Goal: Transaction & Acquisition: Purchase product/service

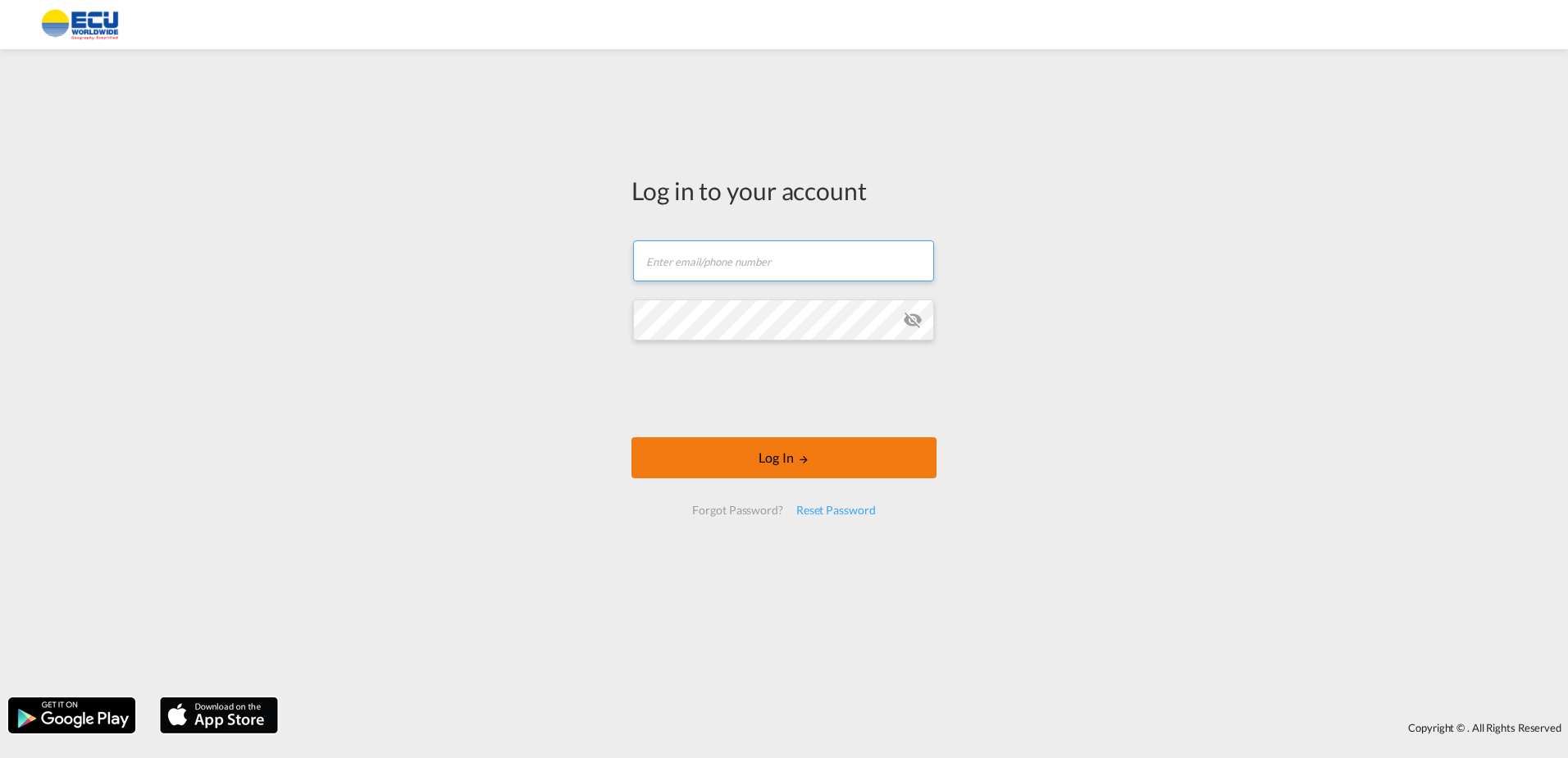
type input "[PERSON_NAME][EMAIL_ADDRESS][DOMAIN_NAME]"
click at [883, 463] on button "Log In" at bounding box center [784, 457] width 305 height 41
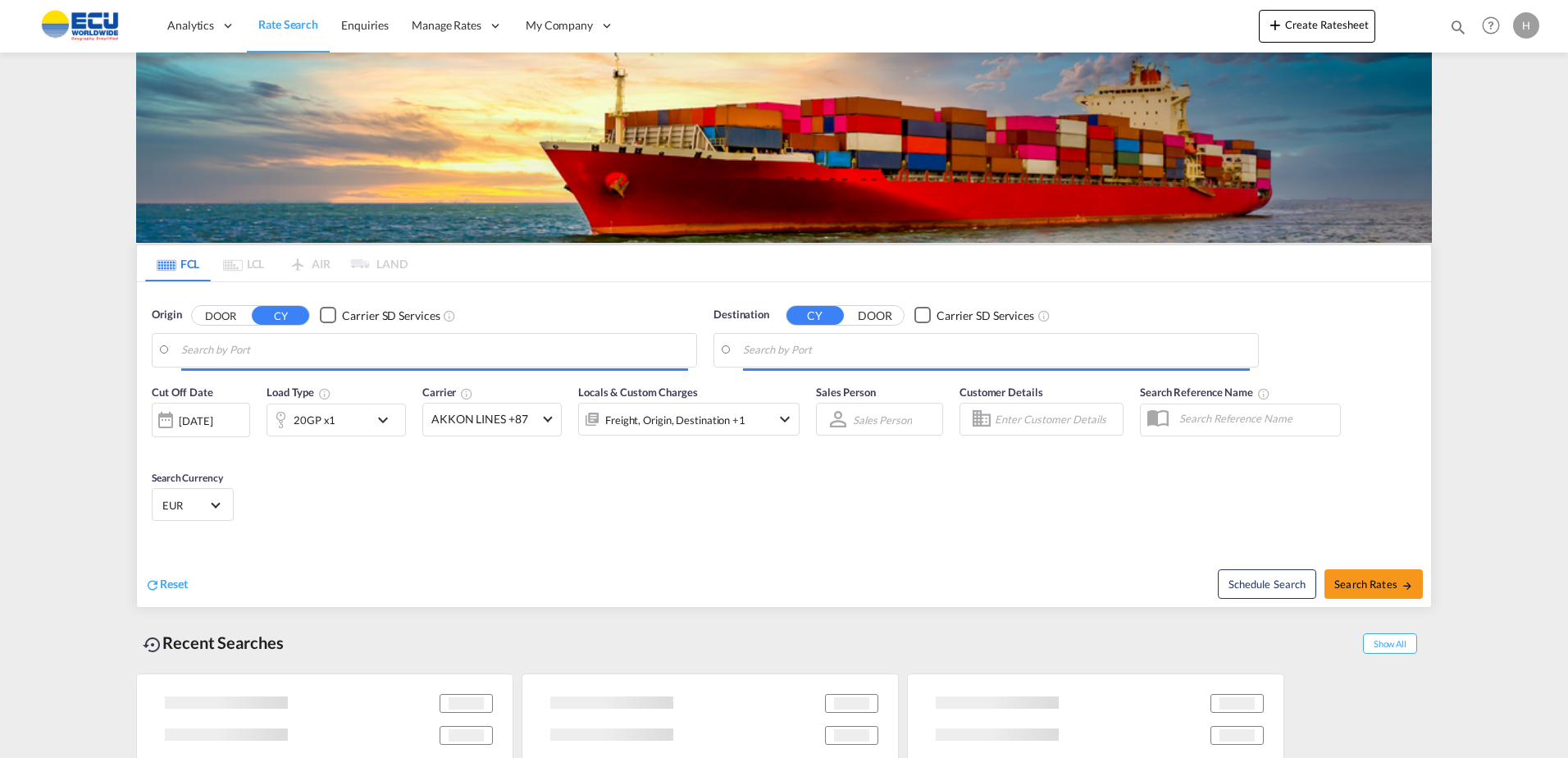
type input "[GEOGRAPHIC_DATA], [GEOGRAPHIC_DATA]"
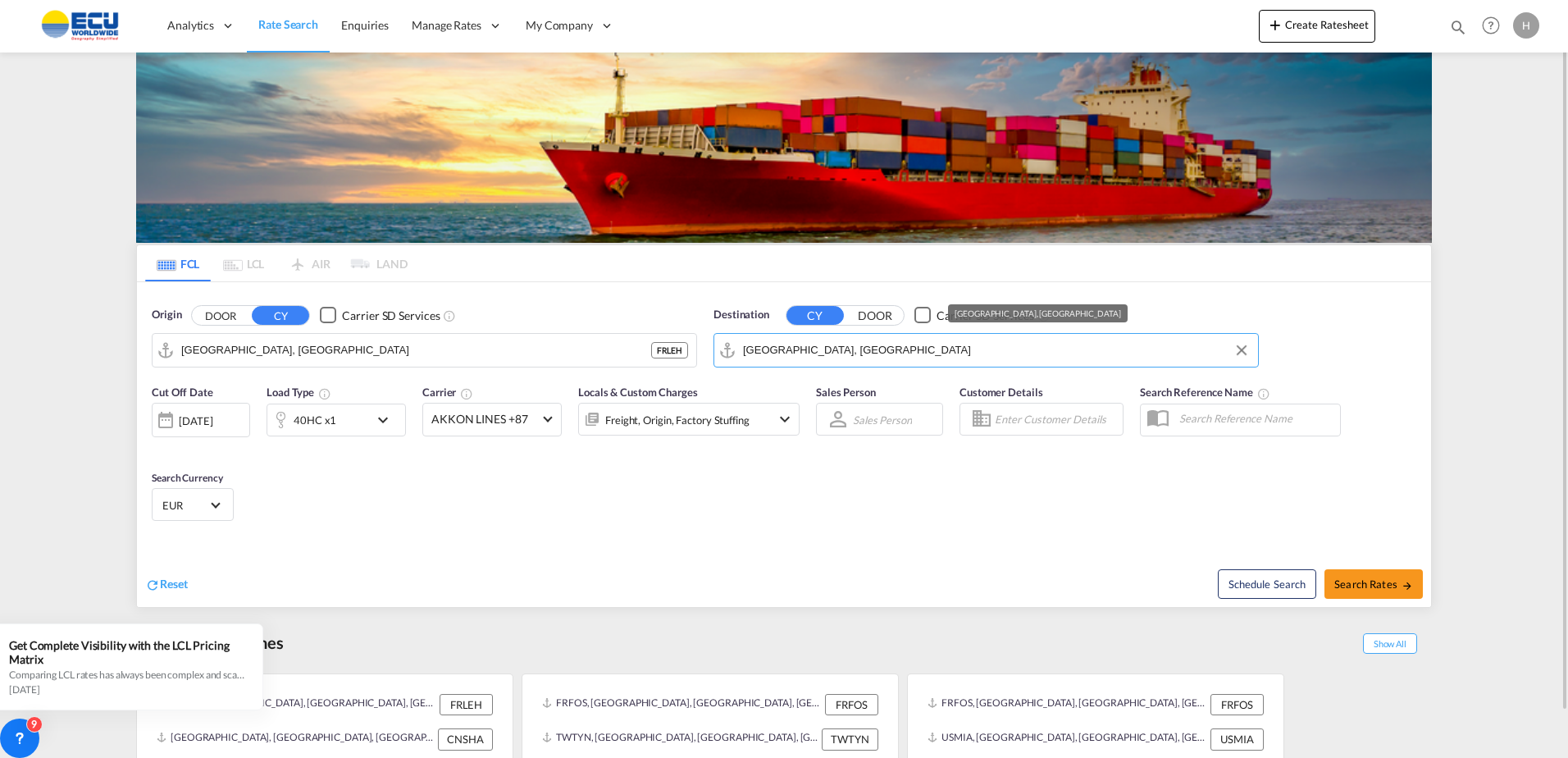
click at [1014, 350] on input "[GEOGRAPHIC_DATA], [GEOGRAPHIC_DATA]" at bounding box center [996, 351] width 507 height 25
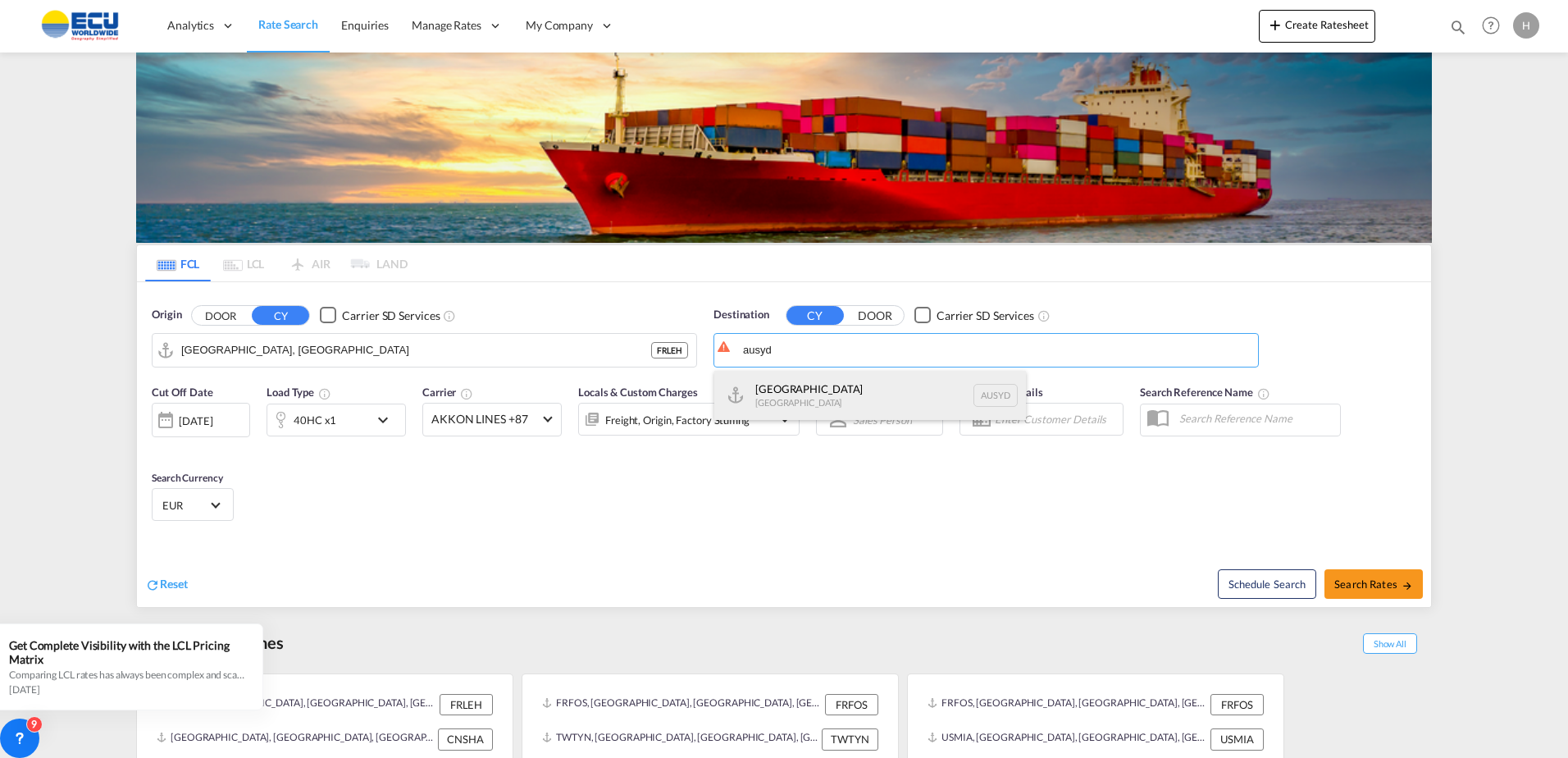
click at [833, 390] on div "[GEOGRAPHIC_DATA] [GEOGRAPHIC_DATA] AUSYD" at bounding box center [870, 396] width 312 height 49
type input "[GEOGRAPHIC_DATA], AUSYD"
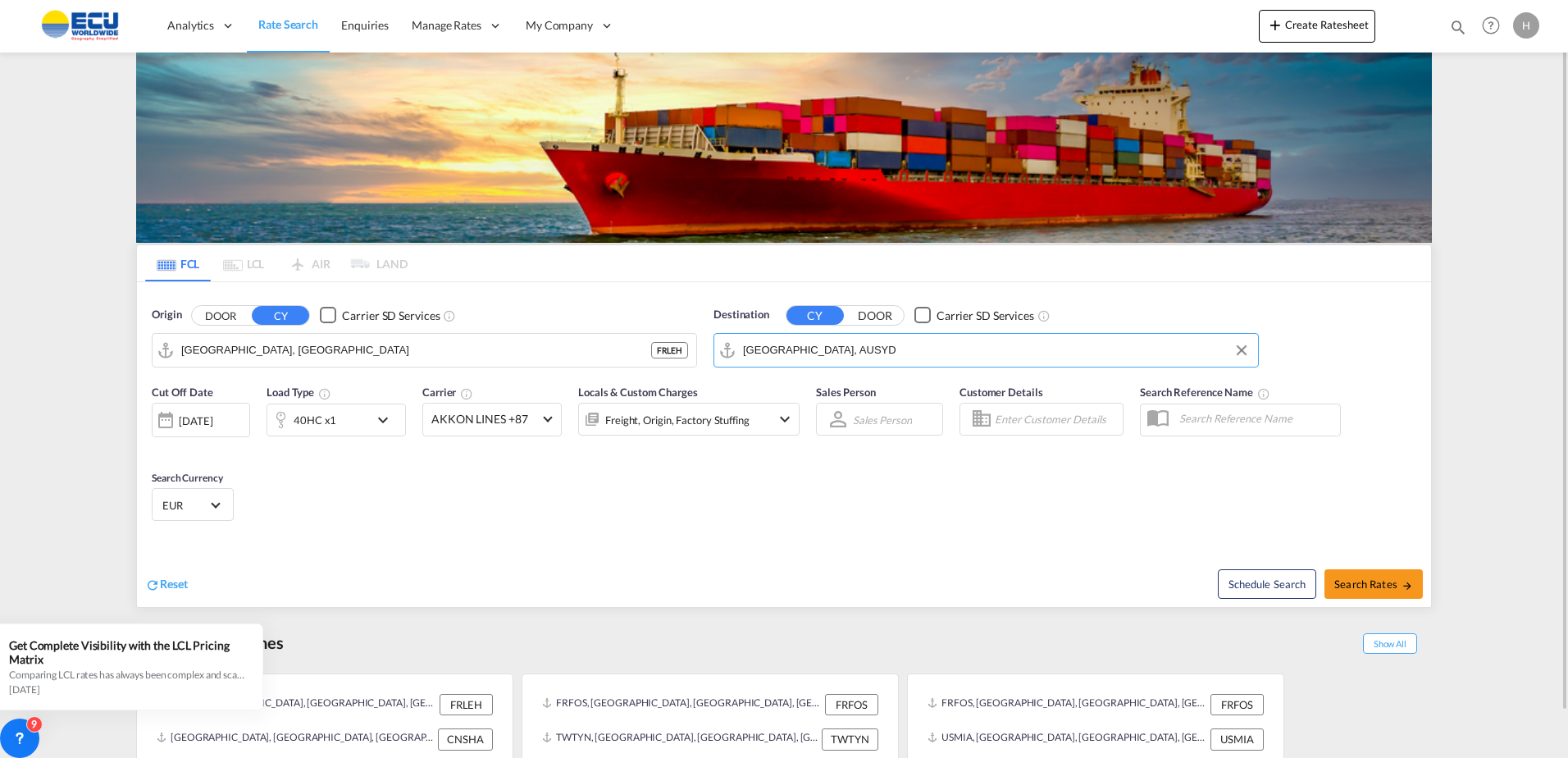
click at [523, 443] on div "Cut Off Date 09 Sep 2025 09/09/2025 Load Type 40HC x1 Carrier AKKON LINES +87 O…" at bounding box center [475, 418] width 648 height 69
click at [508, 430] on md-select-value "AKKON LINES +87" at bounding box center [492, 419] width 138 height 32
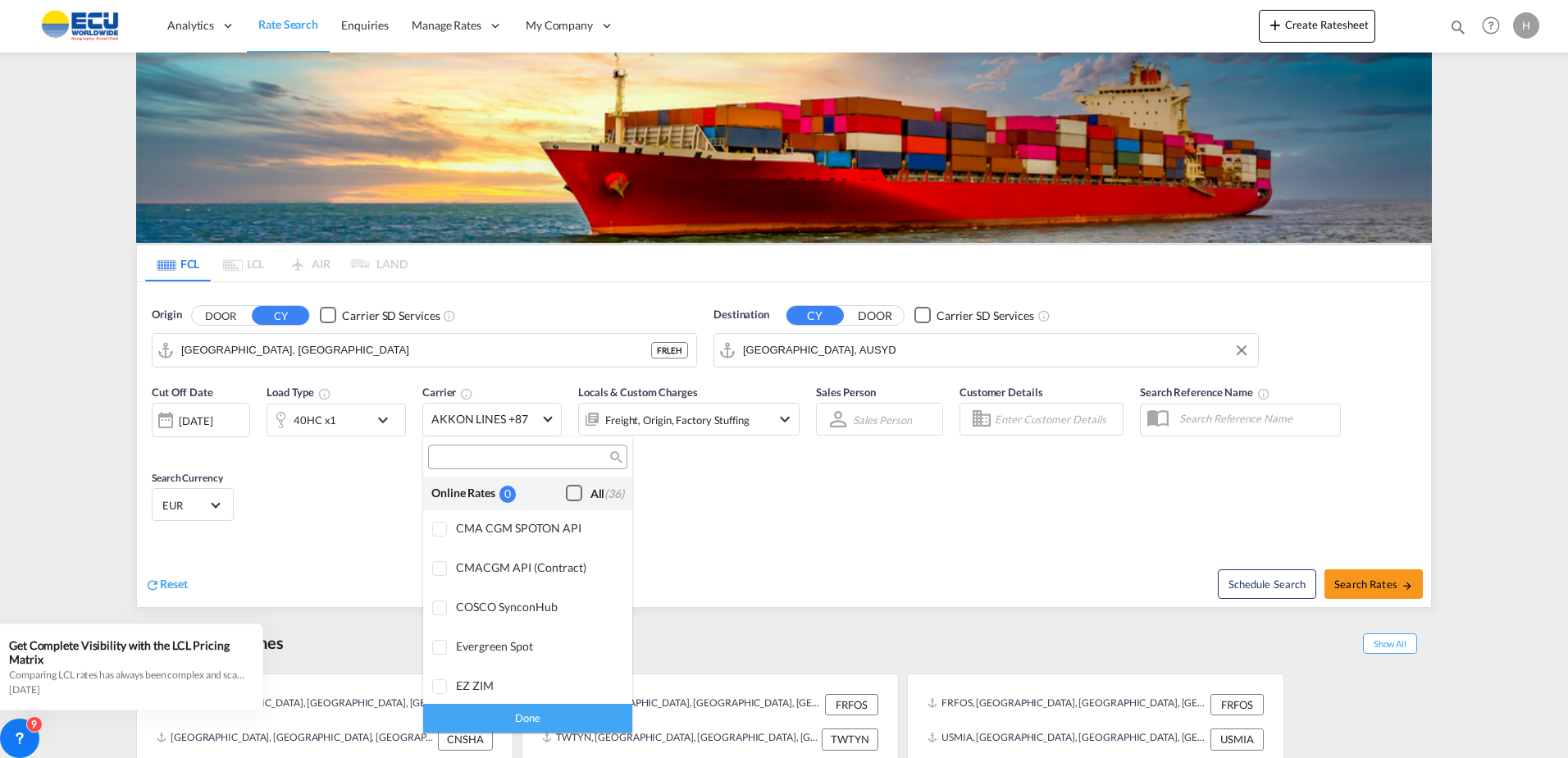
click at [590, 491] on div "All (36)" at bounding box center [607, 494] width 34 height 16
click at [575, 711] on div "Done" at bounding box center [527, 718] width 209 height 29
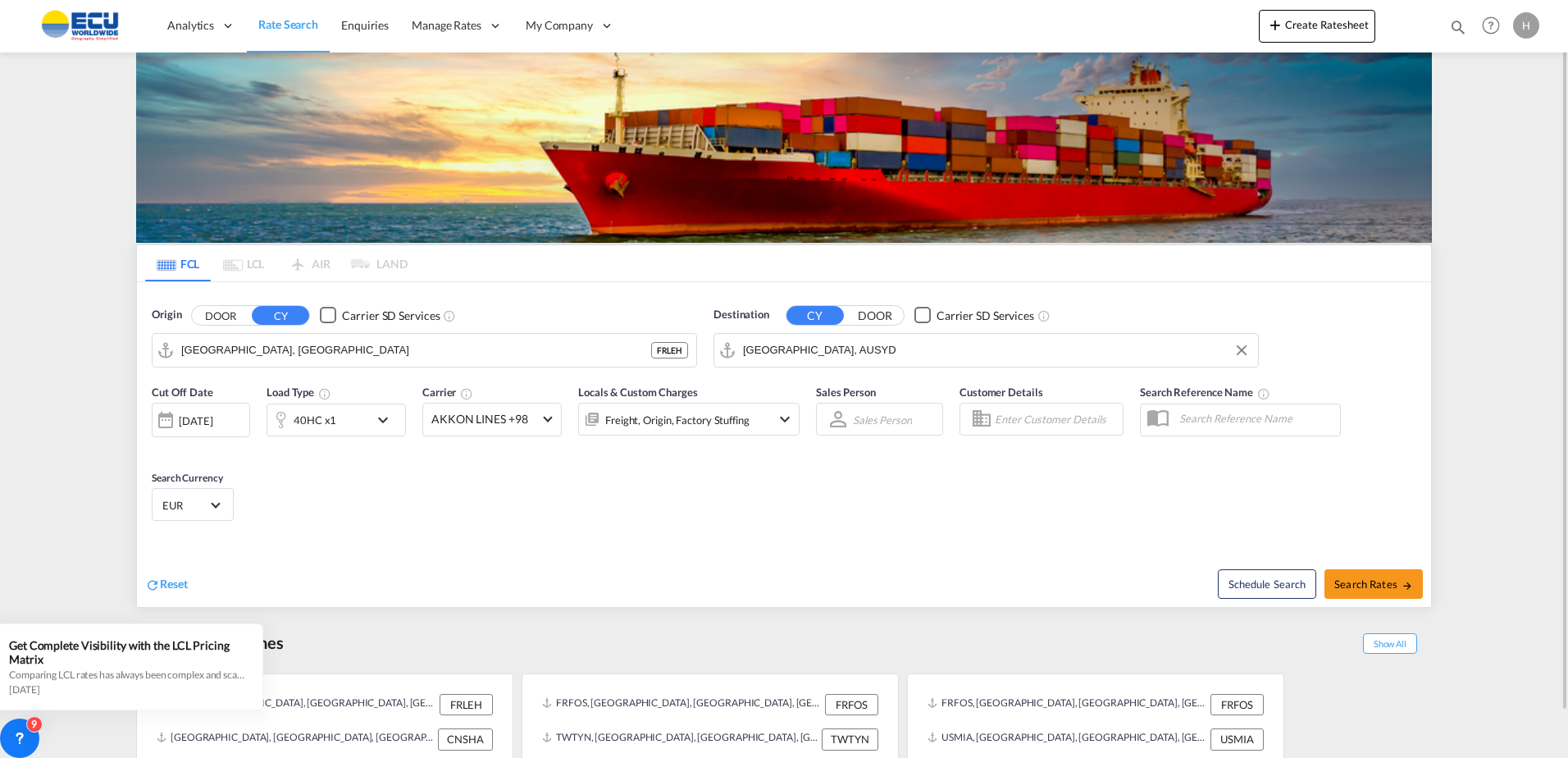
click at [712, 519] on div "Cut Off Date 09 Sep 2025 09/09/2025 Load Type 40HC x1 Carrier AKKON LINES +98 L…" at bounding box center [784, 456] width 1294 height 160
click at [1341, 587] on span "Search Rates" at bounding box center [1373, 584] width 79 height 13
type input "FRLEH to AUSYD / 9 Sep 2025"
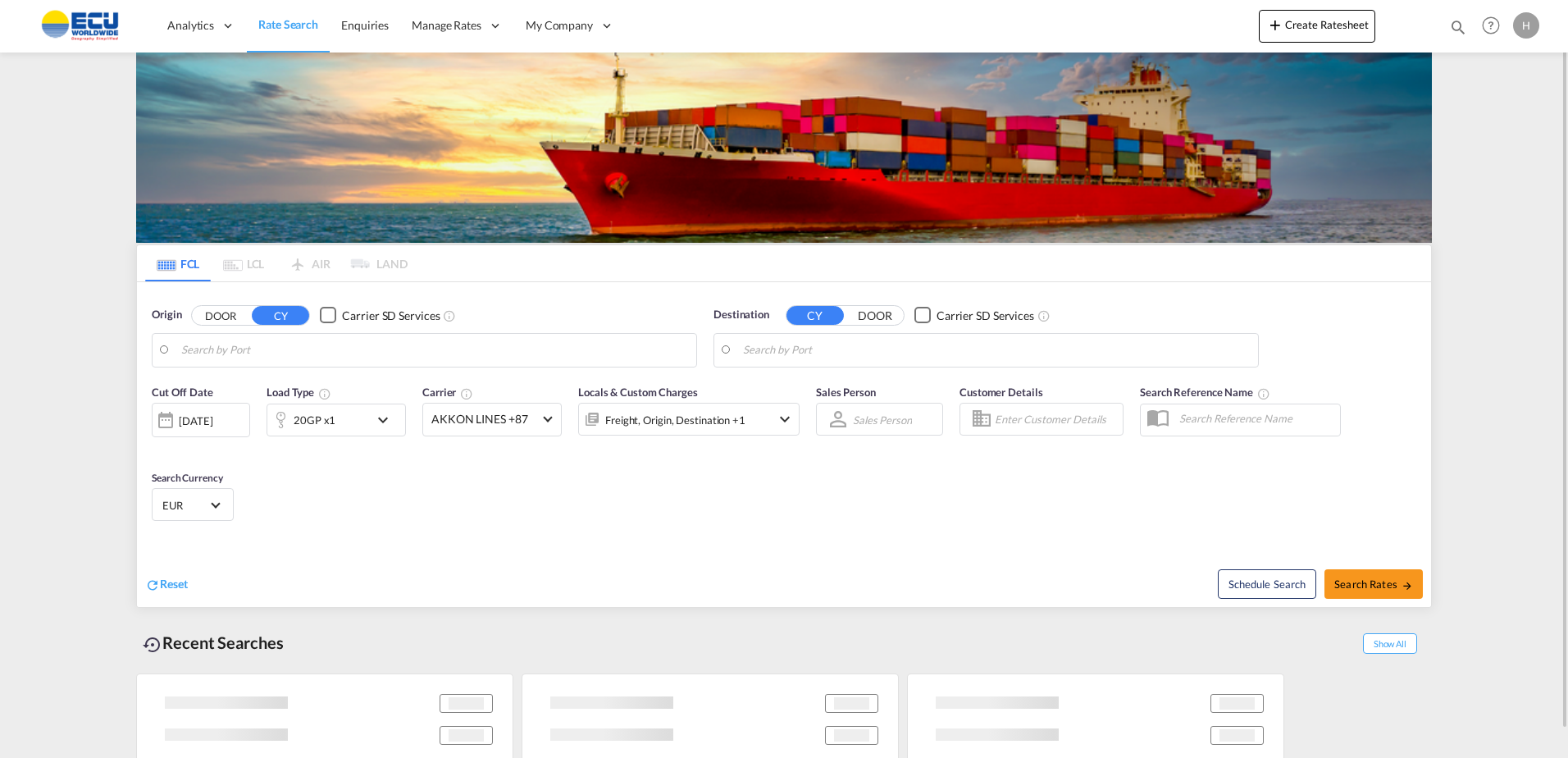
type input "[GEOGRAPHIC_DATA], [GEOGRAPHIC_DATA]"
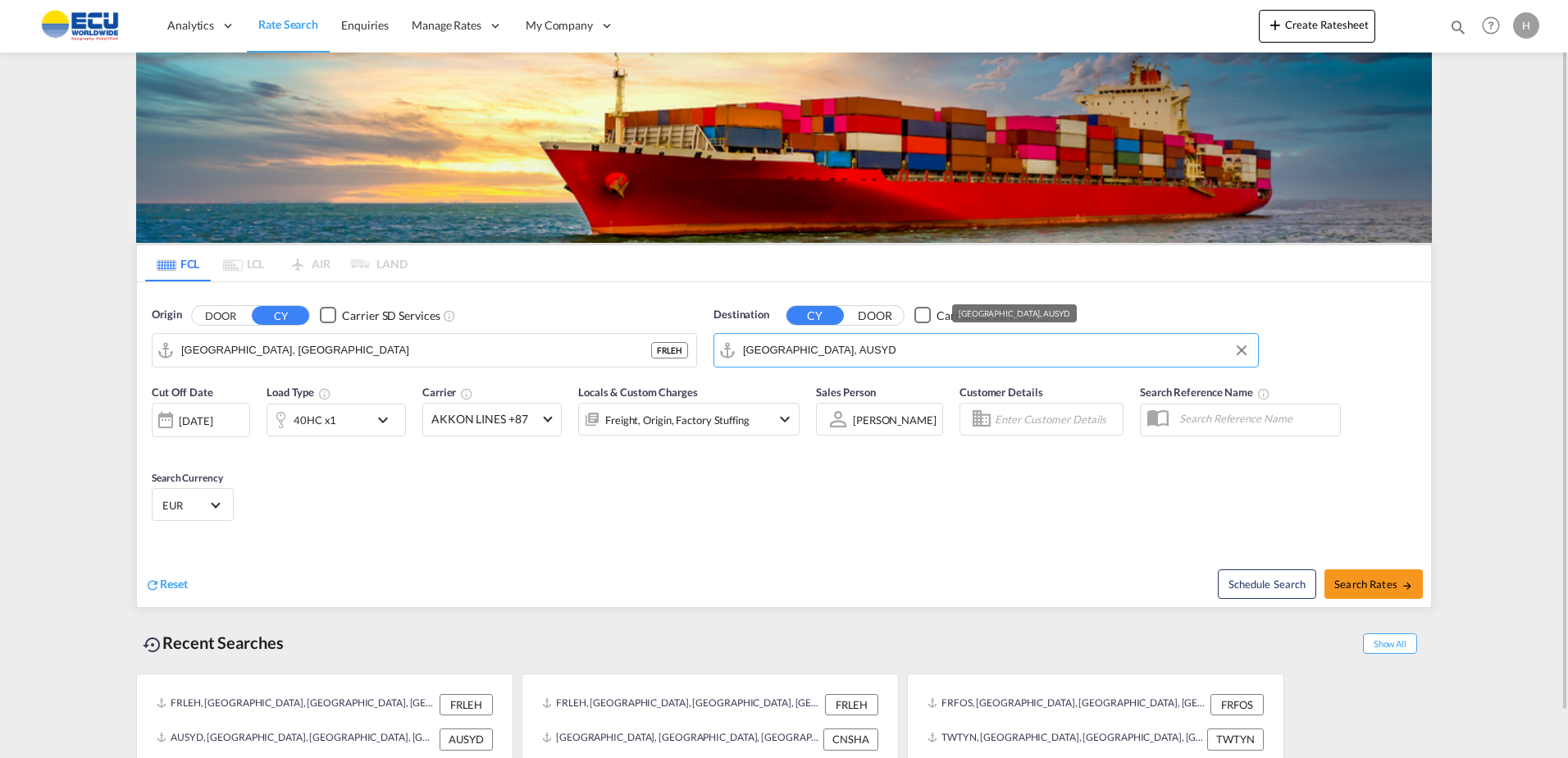
click at [799, 359] on input "[GEOGRAPHIC_DATA], AUSYD" at bounding box center [996, 351] width 507 height 25
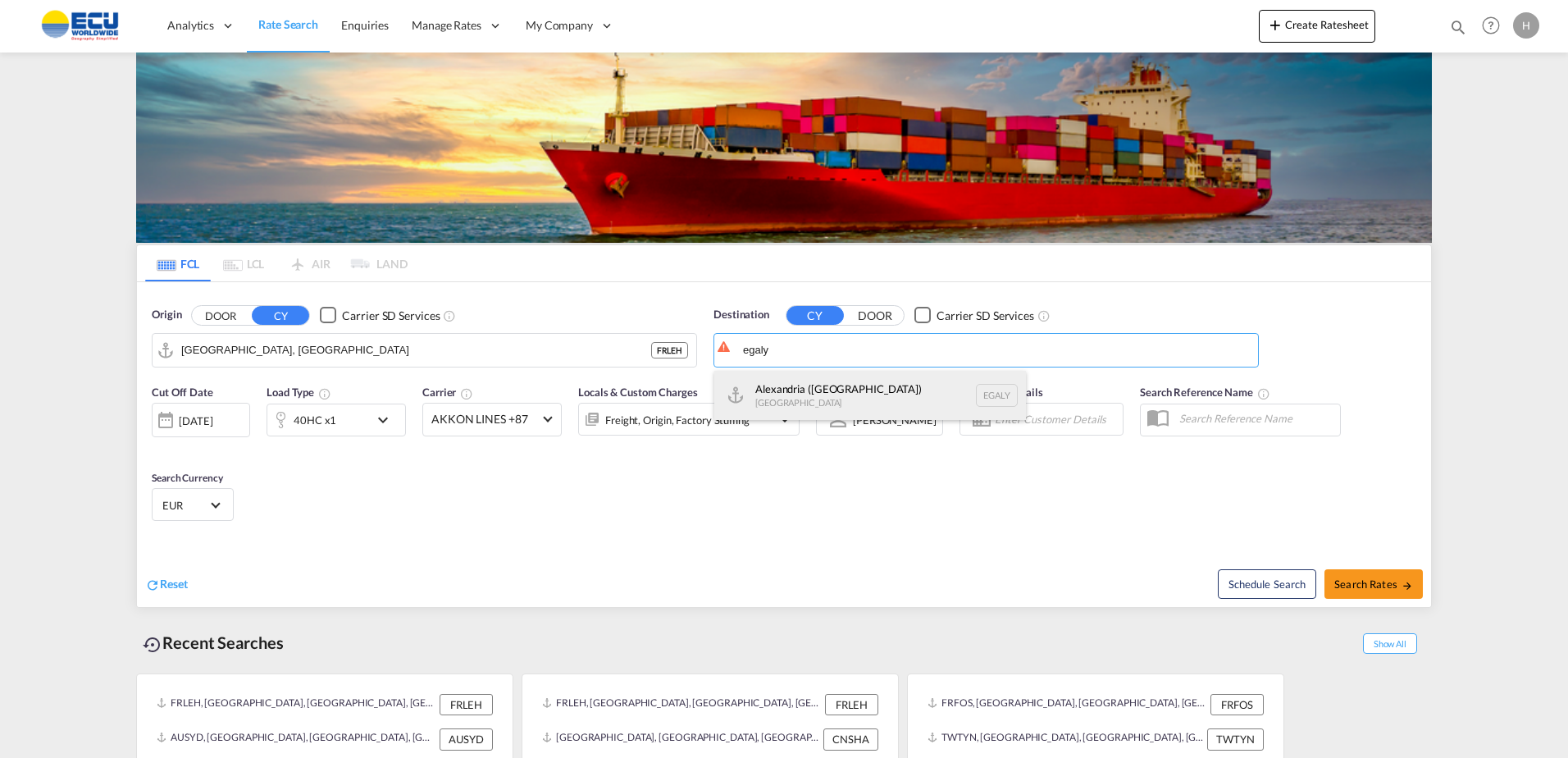
click at [827, 397] on div "Alexandria ([GEOGRAPHIC_DATA]) [GEOGRAPHIC_DATA] EGALY" at bounding box center [870, 396] width 312 height 49
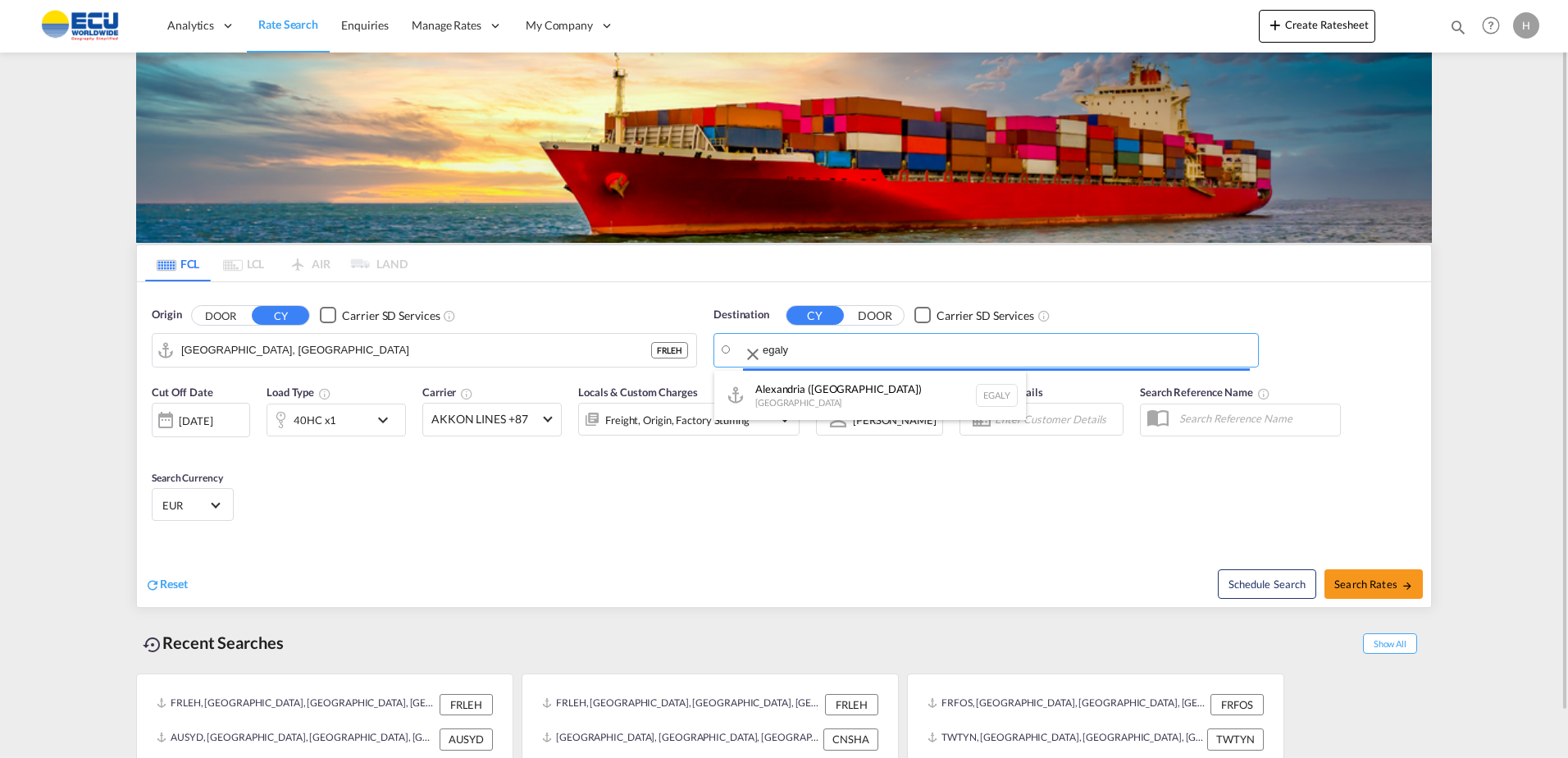
type input "Alexandria ([GEOGRAPHIC_DATA]), EGALY"
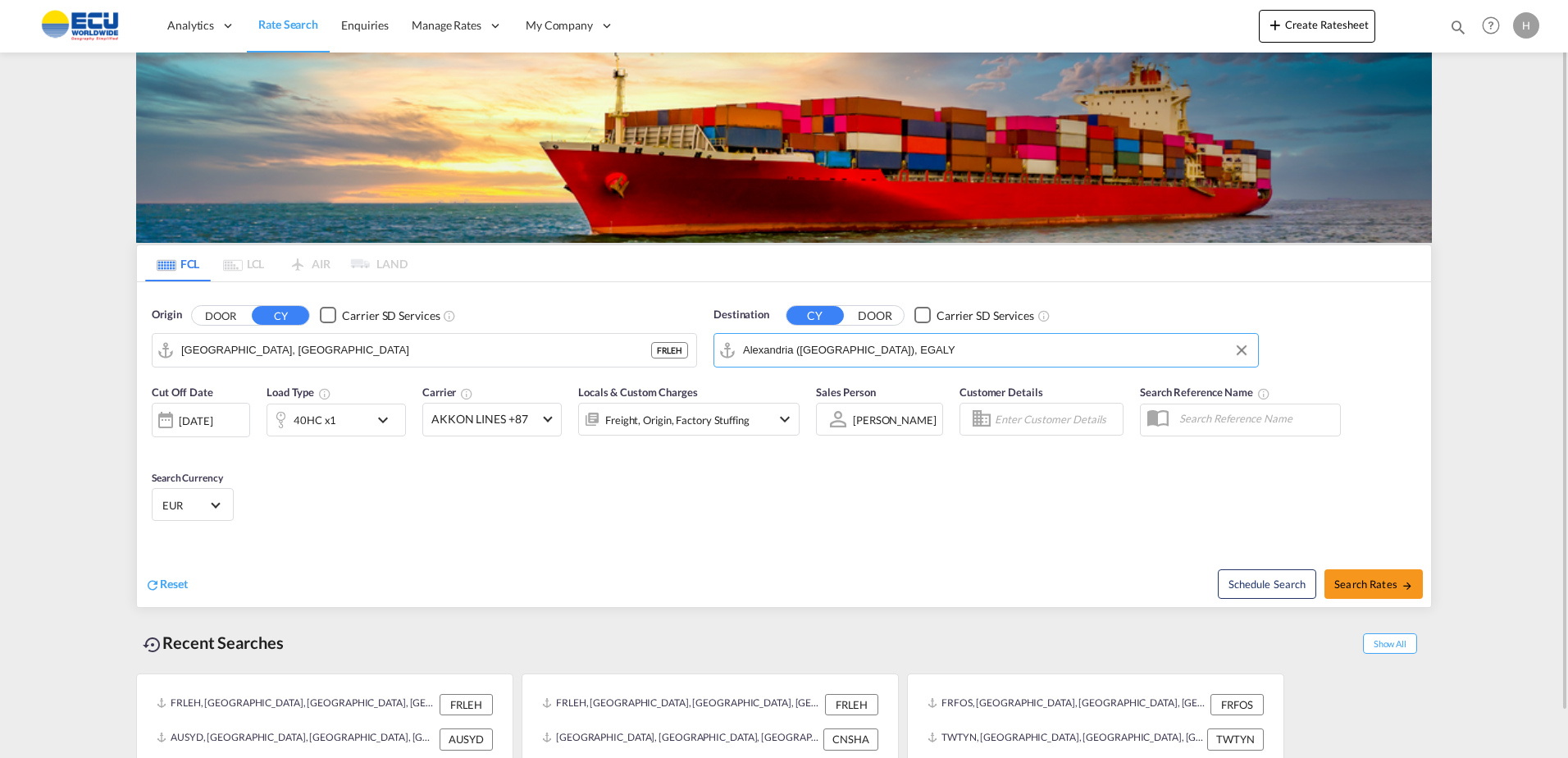
click at [275, 415] on div at bounding box center [281, 420] width 26 height 33
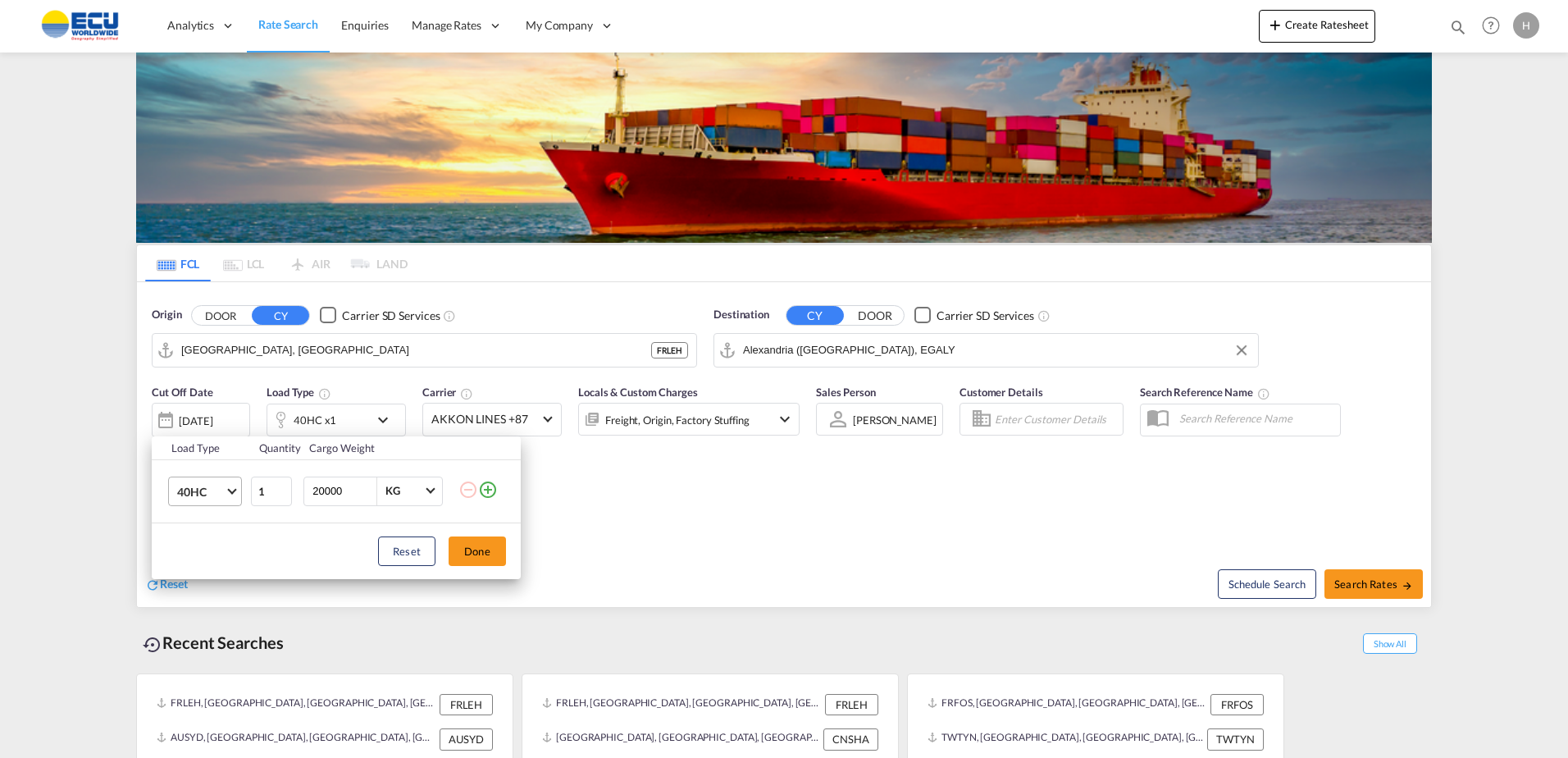
click at [219, 490] on span "40HC" at bounding box center [201, 492] width 48 height 16
click at [209, 411] on md-option "20GP" at bounding box center [220, 412] width 112 height 39
click at [483, 545] on button "Done" at bounding box center [477, 551] width 57 height 30
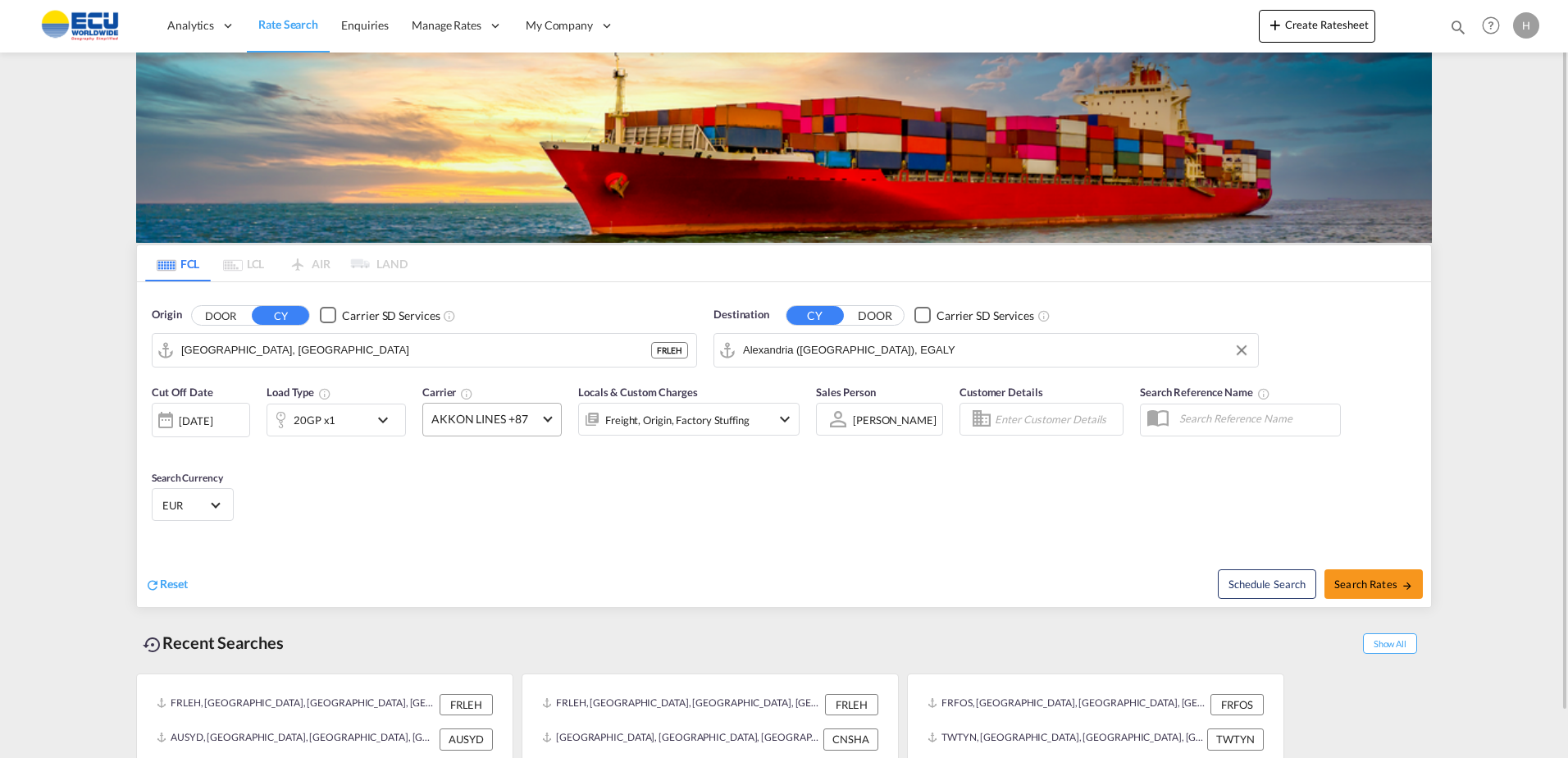
click at [499, 424] on span "AKKON LINES +87" at bounding box center [484, 419] width 107 height 16
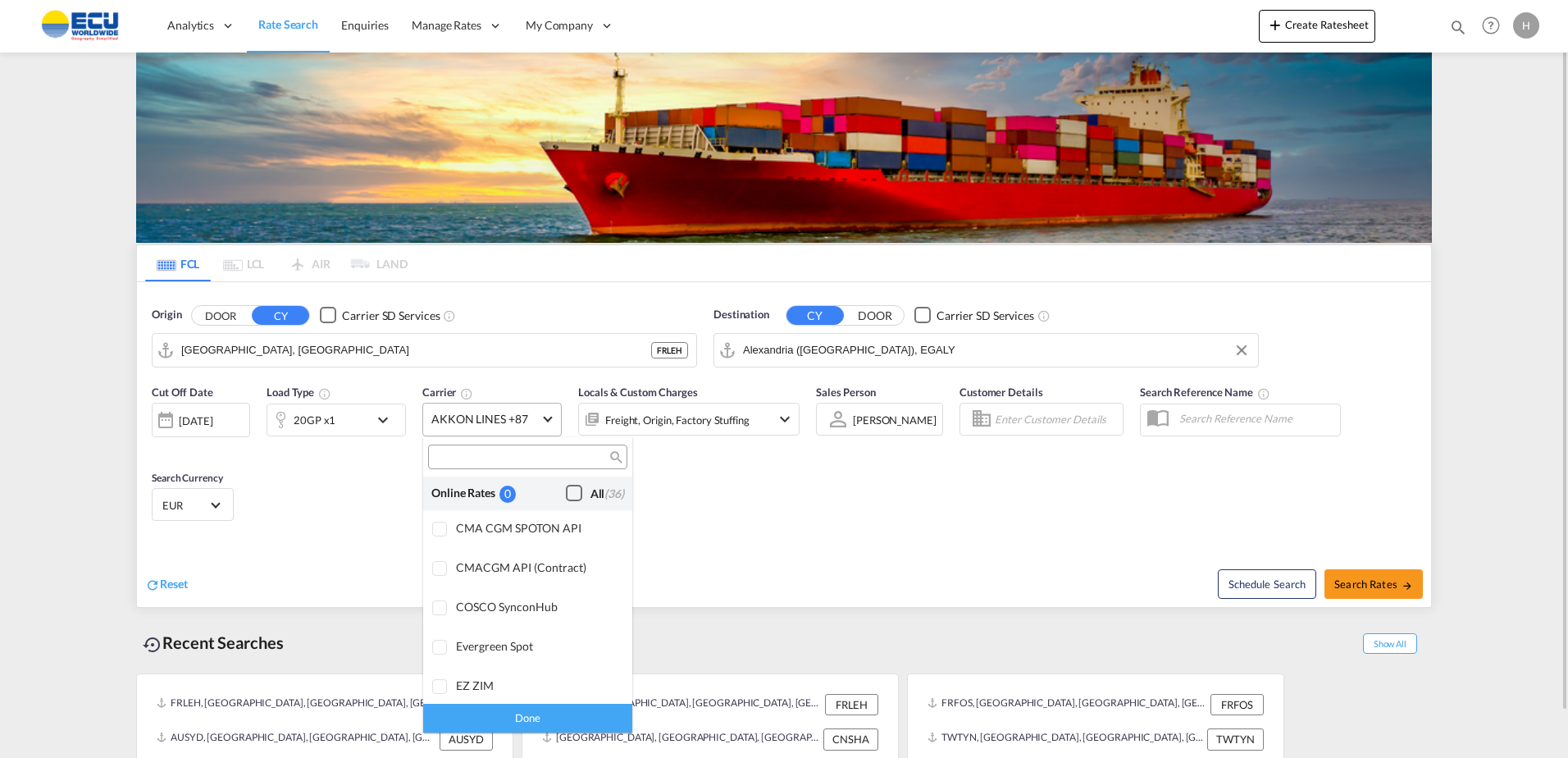
drag, startPoint x: 555, startPoint y: 485, endPoint x: 562, endPoint y: 522, distance: 37.7
click at [566, 485] on div "Checkbox No Ink" at bounding box center [574, 493] width 16 height 16
click at [570, 710] on div "Done" at bounding box center [527, 718] width 209 height 29
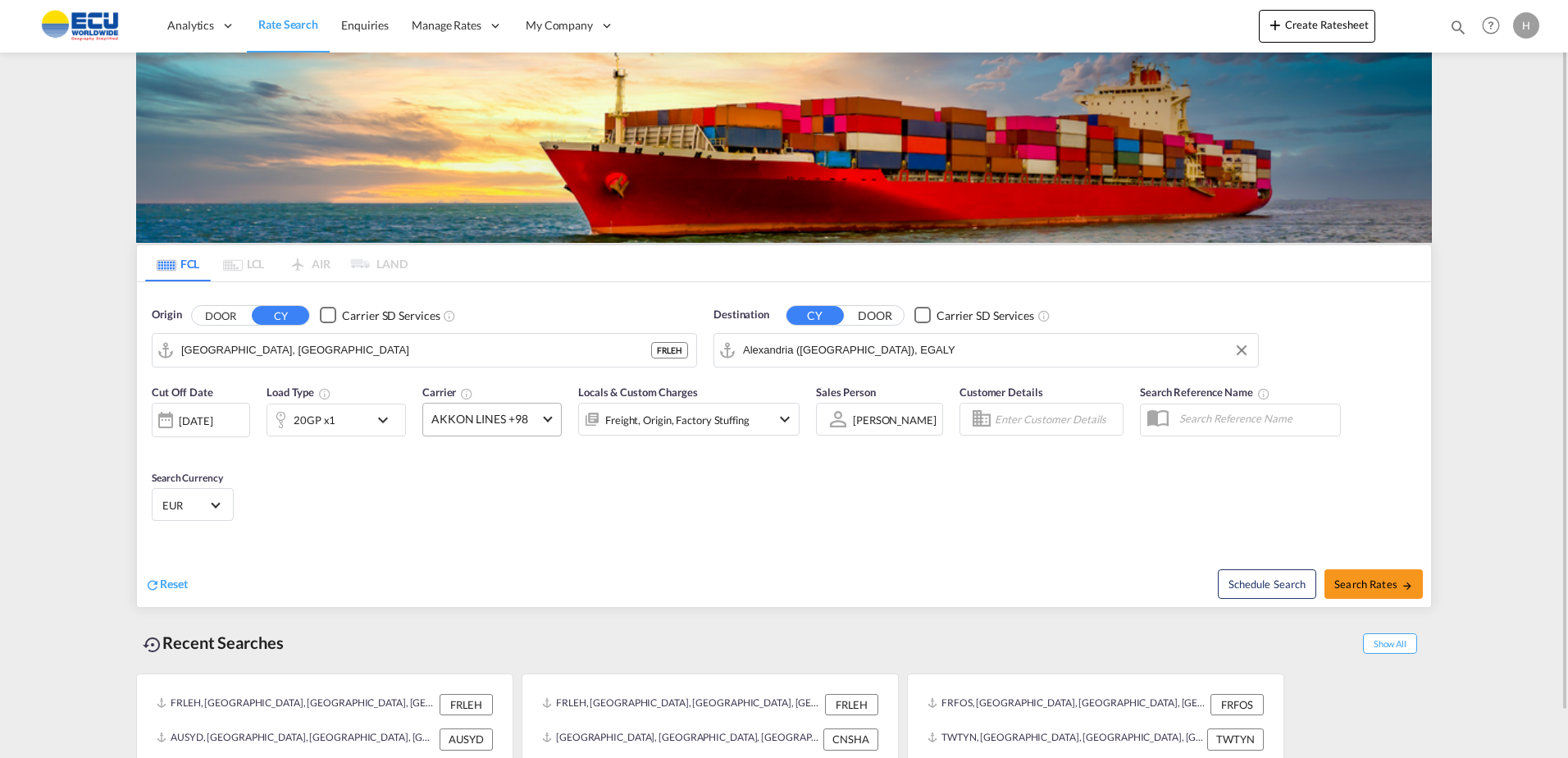
drag, startPoint x: 699, startPoint y: 492, endPoint x: 711, endPoint y: 490, distance: 12.2
click at [699, 490] on div "Cut Off Date [DATE] [DATE] Load Type 20GP x1 Carrier AKKON LINES +98 Locals & C…" at bounding box center [784, 456] width 1294 height 160
click at [1356, 560] on div "Schedule Search Search Rates" at bounding box center [1109, 575] width 643 height 63
click at [1359, 573] on button "Search Rates" at bounding box center [1373, 584] width 99 height 30
type input "FRLEH to EGALY / [DATE]"
